Goal: Transaction & Acquisition: Purchase product/service

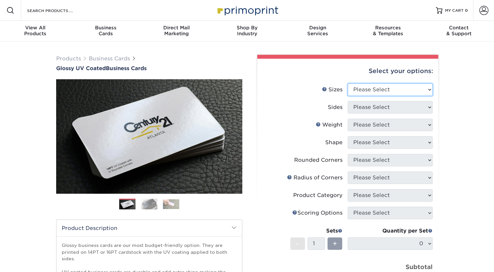
click at [364, 90] on select "Please Select 1.5" x 3.5" - Mini 1.75" x 3.5" - Mini 2" x 2" - Square 2" x 3" -…" at bounding box center [390, 90] width 85 height 12
select select "2.00x3.50"
click at [348, 84] on select "Please Select 1.5" x 3.5" - Mini 1.75" x 3.5" - Mini 2" x 2" - Square 2" x 3" -…" at bounding box center [390, 90] width 85 height 12
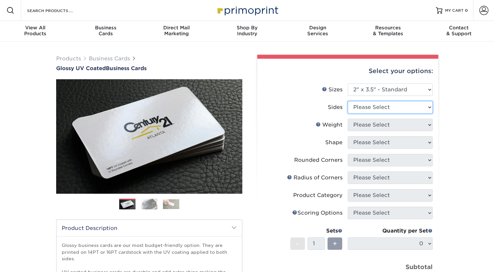
click at [374, 106] on select "Please Select Print Both Sides Print Front Only" at bounding box center [390, 107] width 85 height 12
select select "13abbda7-1d64-4f25-8bb2-c179b224825d"
click at [348, 101] on select "Please Select Print Both Sides Print Front Only" at bounding box center [390, 107] width 85 height 12
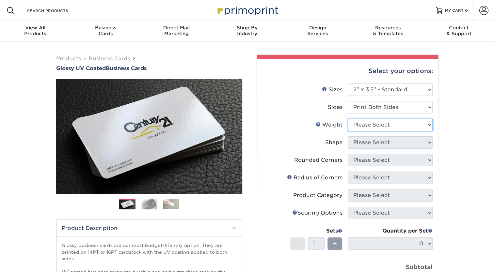
click at [372, 121] on select "Please Select 16PT 14PT" at bounding box center [390, 125] width 85 height 12
click at [348, 119] on select "Please Select 16PT 14PT" at bounding box center [390, 125] width 85 height 12
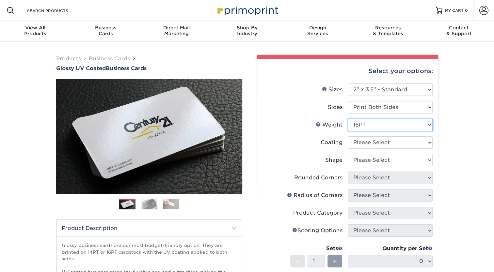
click at [379, 127] on select "Please Select 16PT 14PT" at bounding box center [390, 125] width 85 height 12
select select "14PT"
click at [348, 119] on select "Please Select 16PT 14PT" at bounding box center [390, 125] width 85 height 12
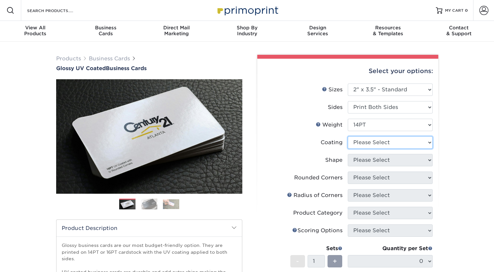
click at [384, 142] on select at bounding box center [390, 142] width 85 height 12
select select "1e8116af-acfc-44b1-83dc-8181aa338834"
click at [348, 136] on select at bounding box center [390, 142] width 85 height 12
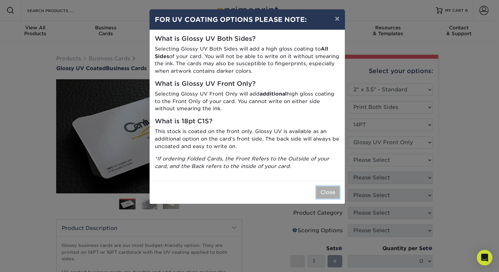
click at [327, 196] on button "Close" at bounding box center [328, 192] width 24 height 12
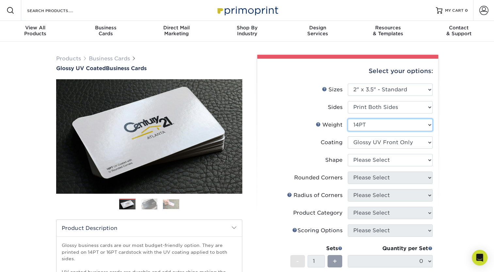
click at [362, 124] on select "Please Select 16PT 14PT" at bounding box center [390, 125] width 85 height 12
select select "16PT"
click at [348, 119] on select "Please Select 16PT 14PT" at bounding box center [390, 125] width 85 height 12
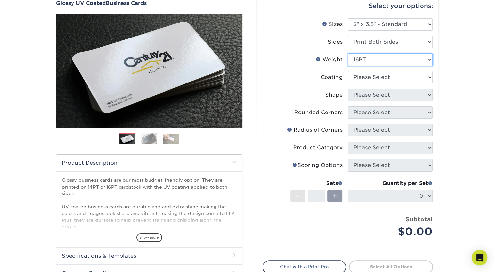
scroll to position [33, 0]
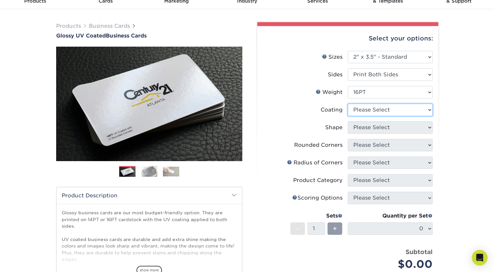
click at [396, 109] on select at bounding box center [390, 110] width 85 height 12
select select "1e8116af-acfc-44b1-83dc-8181aa338834"
click at [348, 104] on select at bounding box center [390, 110] width 85 height 12
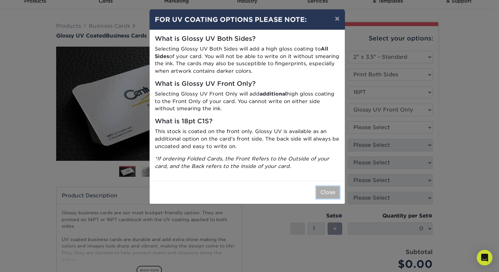
click at [328, 198] on button "Close" at bounding box center [328, 192] width 24 height 12
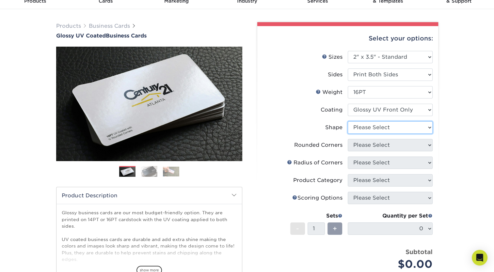
click at [371, 129] on select "Please Select Standard" at bounding box center [390, 127] width 85 height 12
click at [368, 126] on select "Please Select Standard" at bounding box center [390, 127] width 85 height 12
click at [374, 126] on select "Please Select Standard" at bounding box center [390, 127] width 85 height 12
select select "standard"
click at [348, 121] on select "Please Select Standard" at bounding box center [390, 127] width 85 height 12
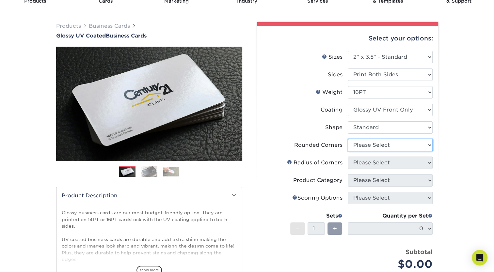
click at [382, 148] on select "Please Select Yes - Round 2 Corners Yes - Round 4 Corners No" at bounding box center [390, 145] width 85 height 12
select select "7672df9e-0e0a-464d-8e1f-920c575e4da3"
click at [348, 139] on select "Please Select Yes - Round 2 Corners Yes - Round 4 Corners No" at bounding box center [390, 145] width 85 height 12
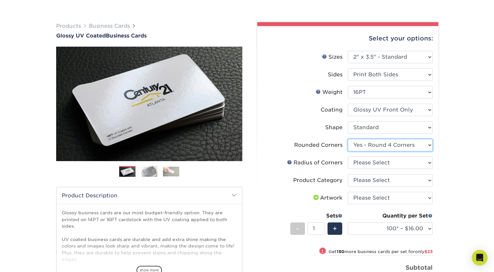
scroll to position [65, 0]
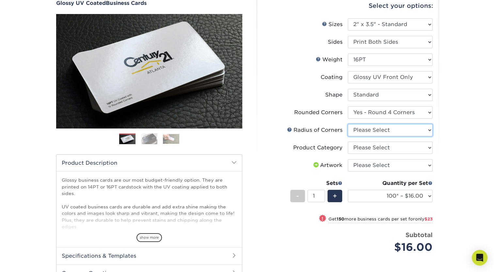
click at [378, 132] on select "Please Select Rounded 1/8" Rounded 1/4"" at bounding box center [390, 130] width 85 height 12
select select "479fbfe7-6a0c-4895-8c9a-81739b7486c9"
click at [348, 124] on select "Please Select Rounded 1/8" Rounded 1/4"" at bounding box center [390, 130] width 85 height 12
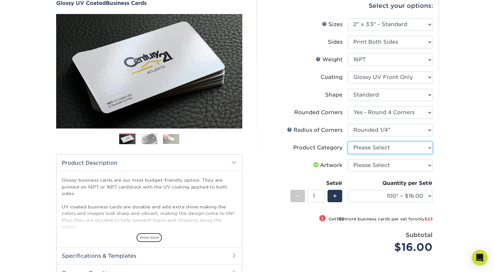
click at [379, 147] on select "Please Select Business Cards" at bounding box center [390, 148] width 85 height 12
select select "3b5148f1-0588-4f88-a218-97bcfdce65c1"
click at [348, 142] on select "Please Select Business Cards" at bounding box center [390, 148] width 85 height 12
click at [378, 164] on select "Please Select I will upload files I need a design - $100" at bounding box center [390, 165] width 85 height 12
select select "upload"
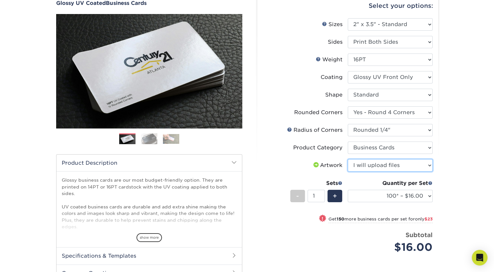
click at [348, 159] on select "Please Select I will upload files I need a design - $100" at bounding box center [390, 165] width 85 height 12
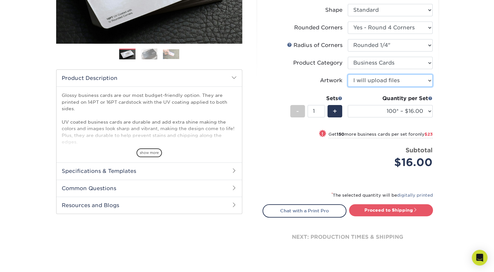
scroll to position [163, 0]
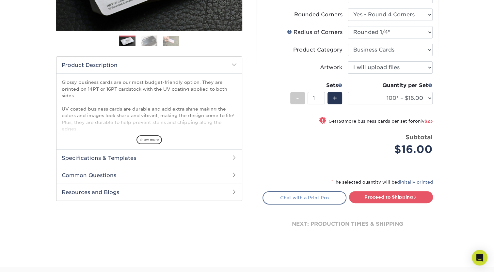
click at [309, 195] on link "Chat with a Print Pro" at bounding box center [304, 197] width 84 height 13
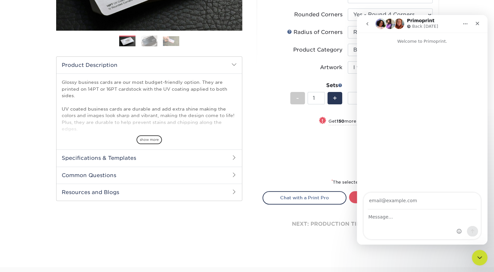
scroll to position [0, 0]
click at [324, 152] on div "Price per set $16.00" at bounding box center [305, 145] width 85 height 25
click at [476, 24] on icon "Close" at bounding box center [477, 23] width 5 height 5
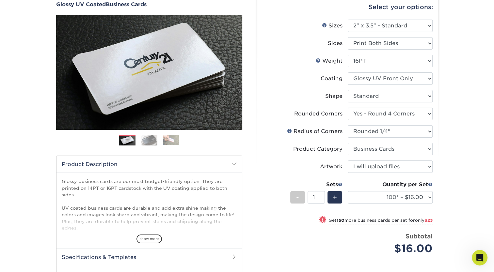
scroll to position [65, 0]
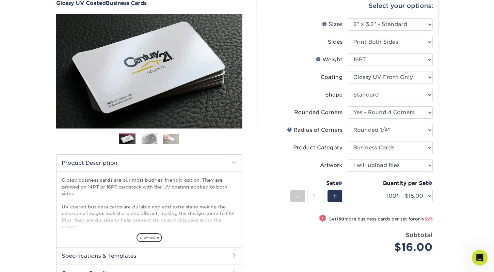
click at [150, 137] on img at bounding box center [149, 139] width 16 height 11
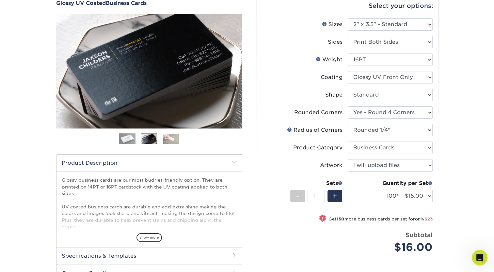
click at [169, 138] on img at bounding box center [171, 139] width 16 height 10
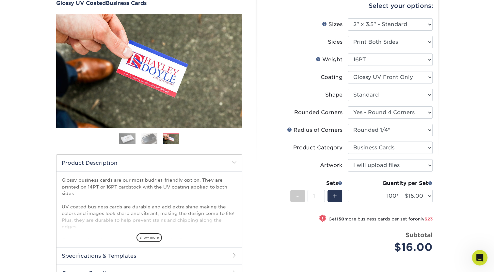
click at [145, 139] on img at bounding box center [149, 139] width 16 height 11
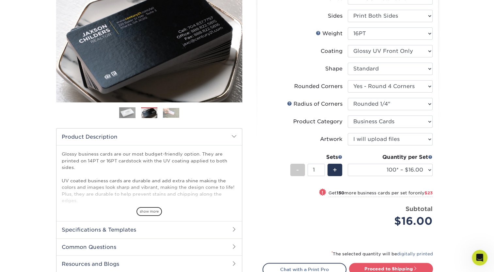
scroll to position [0, 0]
